Goal: Task Accomplishment & Management: Complete application form

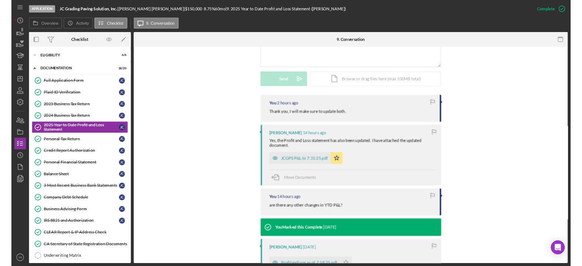
scroll to position [93, 0]
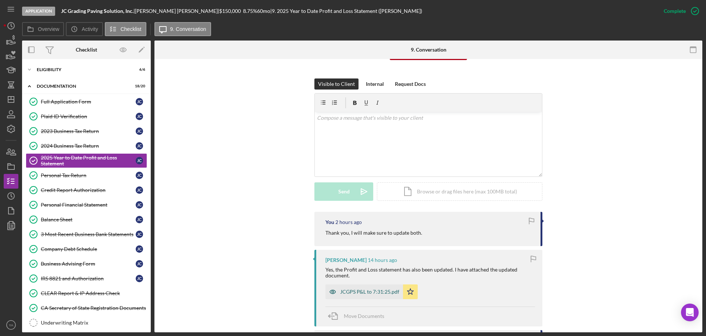
click at [366, 289] on div "JCGPS P&L to 7:31:25.pdf" at bounding box center [369, 291] width 59 height 6
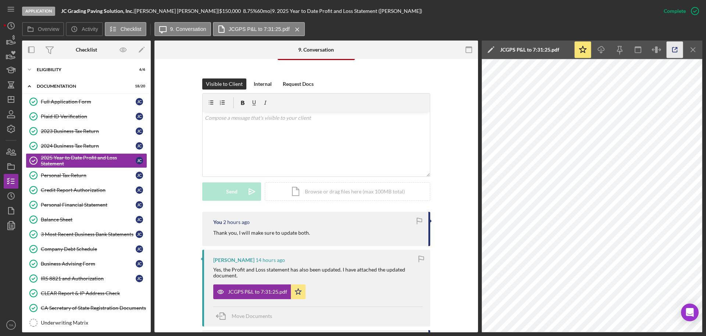
click at [669, 52] on icon "button" at bounding box center [675, 50] width 17 height 17
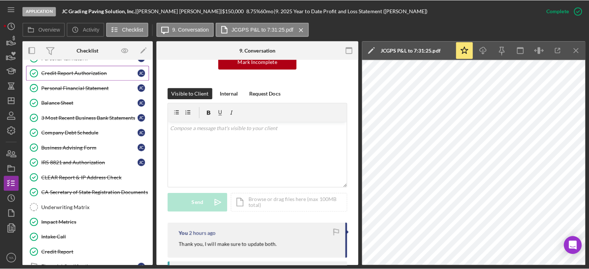
scroll to position [72, 0]
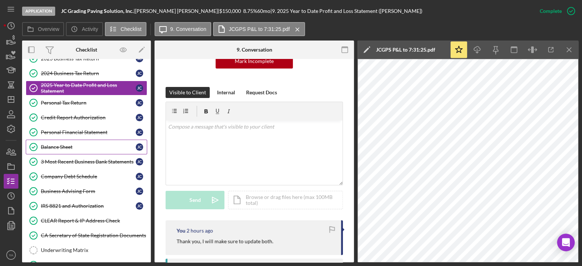
click at [72, 146] on div "Balance Sheet" at bounding box center [88, 147] width 95 height 6
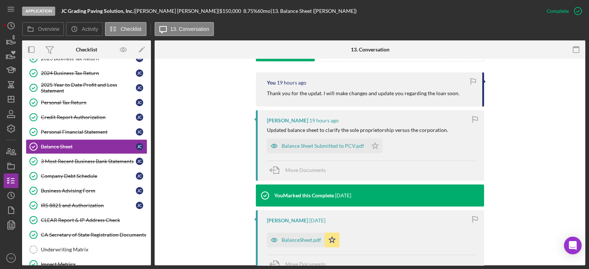
scroll to position [276, 0]
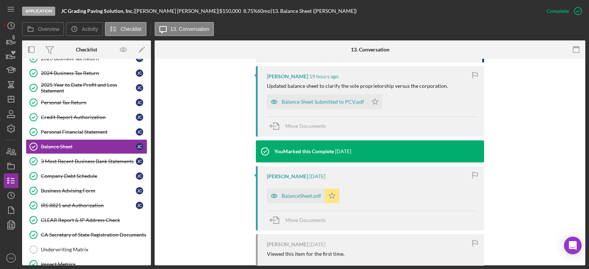
click at [327, 195] on icon "Icon/Star" at bounding box center [331, 196] width 15 height 15
click at [370, 99] on icon "Icon/Star" at bounding box center [375, 102] width 15 height 15
click at [330, 104] on div "Balance Sheet Submitted to PCV.pdf" at bounding box center [322, 102] width 82 height 6
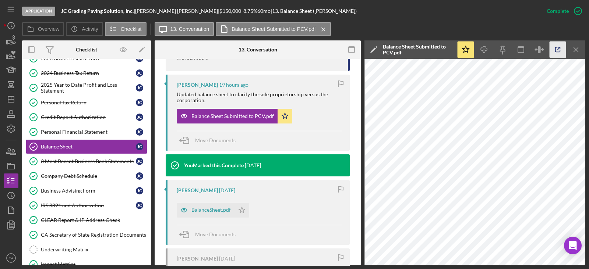
click at [559, 49] on icon "button" at bounding box center [557, 50] width 17 height 17
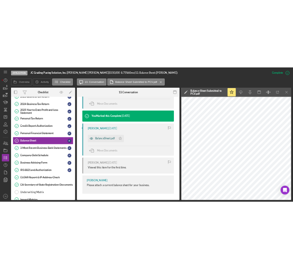
scroll to position [354, 0]
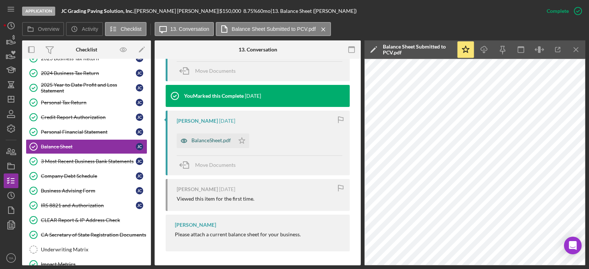
click at [223, 139] on div "BalanceSheet.pdf" at bounding box center [210, 141] width 39 height 6
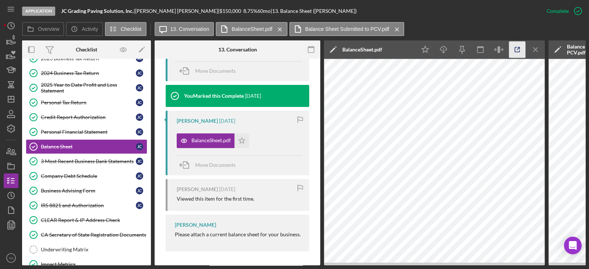
click at [518, 46] on icon "button" at bounding box center [517, 50] width 17 height 17
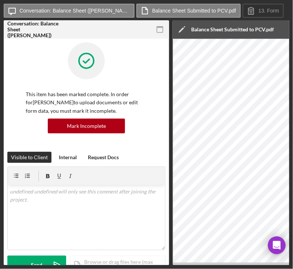
drag, startPoint x: 163, startPoint y: 72, endPoint x: 160, endPoint y: 60, distance: 12.8
click at [162, 70] on div "Balance Sheet Balance Sheet This item has been marked complete. In order for [P…" at bounding box center [87, 152] width 166 height 226
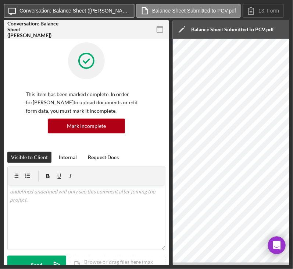
click at [85, 9] on label "Conversation: Balance Sheet (Jose C.)" at bounding box center [74, 11] width 110 height 6
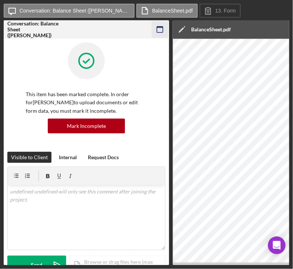
click at [163, 30] on icon "button" at bounding box center [160, 29] width 17 height 17
